Goal: Use online tool/utility: Utilize a website feature to perform a specific function

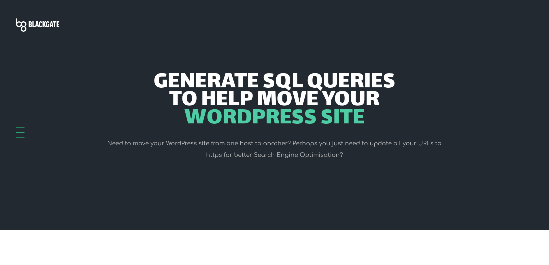
scroll to position [230, 0]
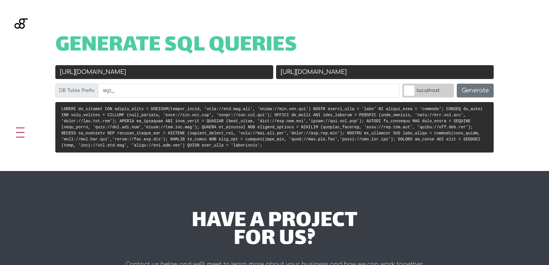
drag, startPoint x: 321, startPoint y: 72, endPoint x: 374, endPoint y: 71, distance: 53.9
click at [374, 71] on div "New URL [URL][DOMAIN_NAME]" at bounding box center [385, 74] width 221 height 18
drag, startPoint x: 121, startPoint y: 71, endPoint x: 58, endPoint y: 72, distance: 62.9
click at [58, 72] on input "[URL][DOMAIN_NAME]" at bounding box center [164, 72] width 218 height 14
click at [83, 46] on span "Generate SQL Queries" at bounding box center [176, 46] width 242 height 18
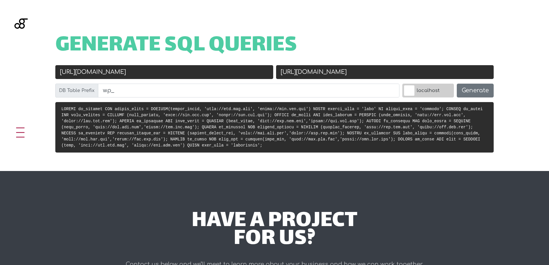
click at [153, 75] on input "[URL][DOMAIN_NAME]" at bounding box center [164, 72] width 218 height 14
click at [151, 74] on input "[URL][DOMAIN_NAME]" at bounding box center [164, 72] width 218 height 14
drag, startPoint x: 341, startPoint y: 76, endPoint x: 287, endPoint y: 75, distance: 54.8
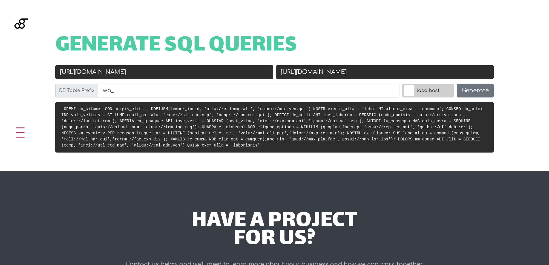
click at [287, 75] on input "[URL][DOMAIN_NAME]" at bounding box center [385, 72] width 218 height 14
type input "[URL][DOMAIN_NAME]"
click at [337, 29] on div "Generate SQL Queries Old URL [URL][DOMAIN_NAME] New URL [URL][DOMAIN_NAME] DB T…" at bounding box center [274, 85] width 549 height 171
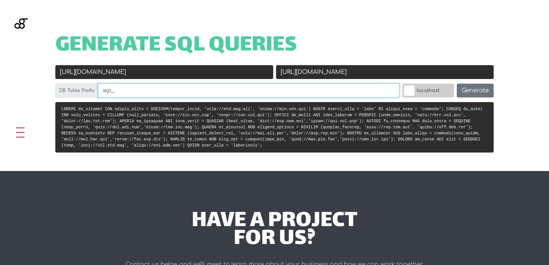
click at [132, 93] on input "wp_" at bounding box center [249, 91] width 302 height 14
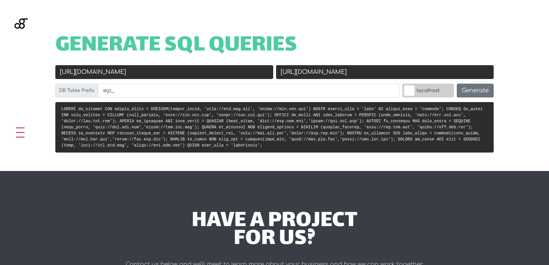
drag, startPoint x: 159, startPoint y: 70, endPoint x: -16, endPoint y: 63, distance: 175.4
click at [0, 63] on html "[EMAIL_ADDRESS][DOMAIN_NAME] 1800 975 300 Home About Insights Tools Contact Lin…" at bounding box center [274, 194] width 549 height 848
paste input "s://[DOMAIN_NAME][URL]"
type input "[URL][DOMAIN_NAME]"
drag, startPoint x: 358, startPoint y: 72, endPoint x: 227, endPoint y: 73, distance: 131.5
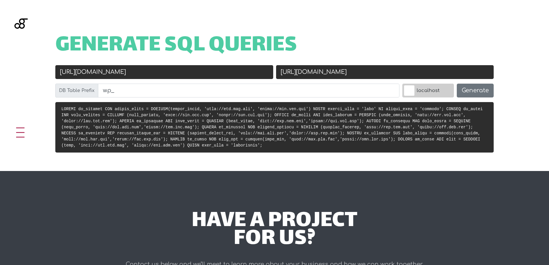
click at [227, 73] on div "Old URL [URL][DOMAIN_NAME] New URL [URL][DOMAIN_NAME] DB Table Prefix wp_ local…" at bounding box center [274, 83] width 441 height 37
paste input "[DOMAIN_NAME][URL]"
click at [320, 70] on input "[URL][DOMAIN_NAME]" at bounding box center [385, 72] width 218 height 14
type input "[URL][DOMAIN_NAME]"
click at [474, 91] on button "Generate" at bounding box center [475, 91] width 37 height 14
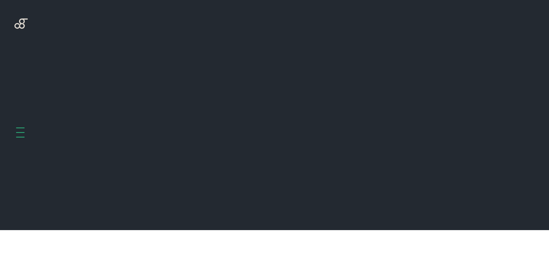
scroll to position [230, 0]
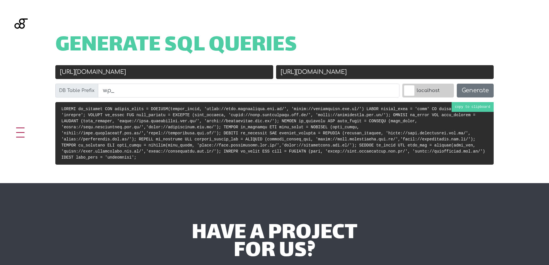
click at [482, 106] on pre at bounding box center [274, 133] width 438 height 63
